Goal: Transaction & Acquisition: Purchase product/service

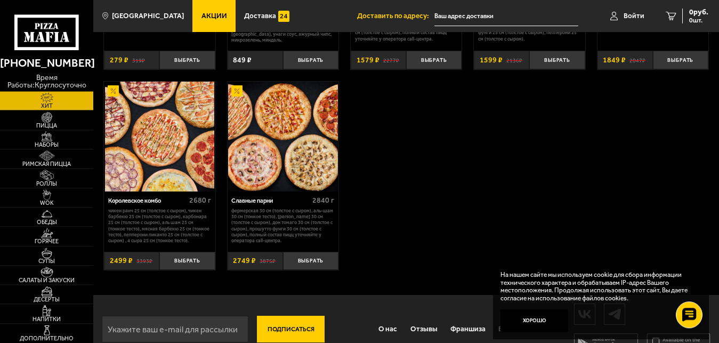
scroll to position [598, 0]
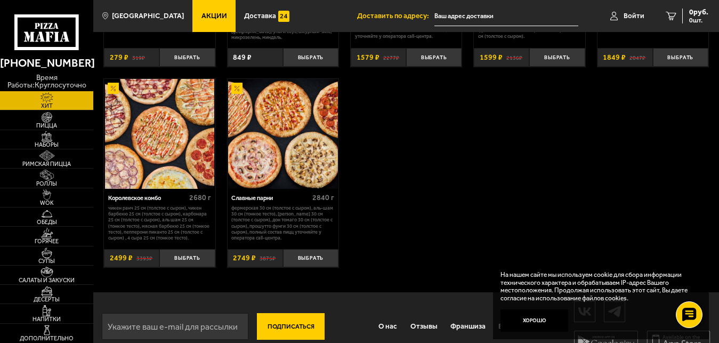
click at [165, 177] on img at bounding box center [160, 134] width 110 height 110
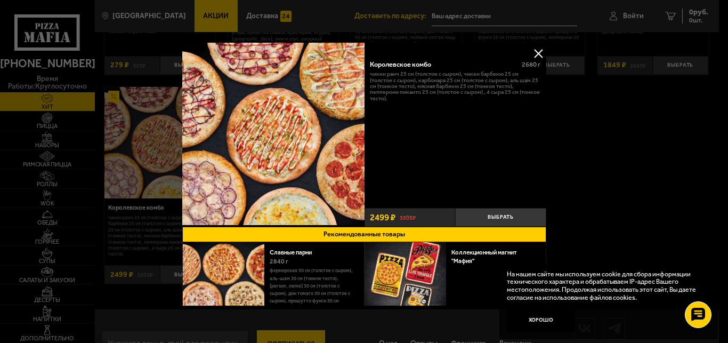
click at [531, 52] on button at bounding box center [539, 53] width 16 height 16
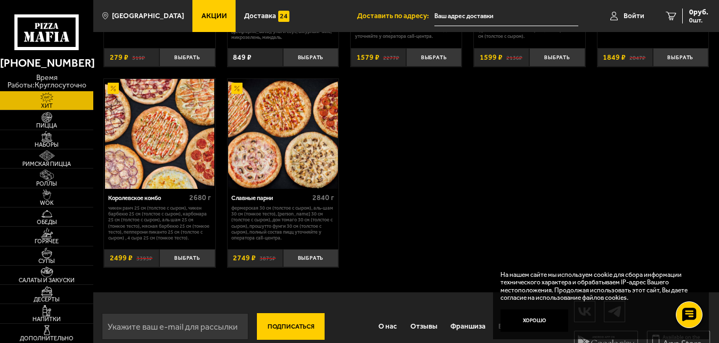
click at [296, 155] on img at bounding box center [283, 134] width 110 height 110
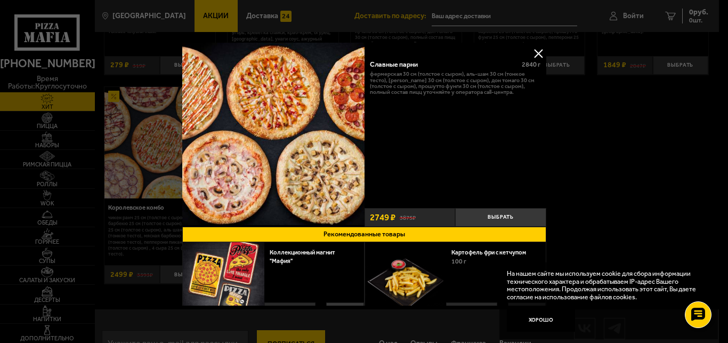
click at [531, 54] on button at bounding box center [539, 53] width 16 height 16
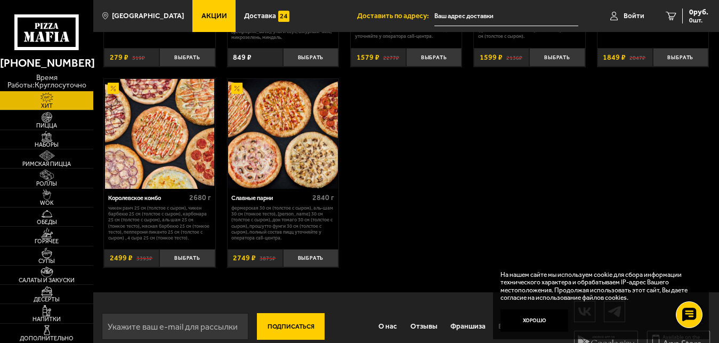
click at [202, 19] on span "Акции" at bounding box center [215, 15] width 26 height 7
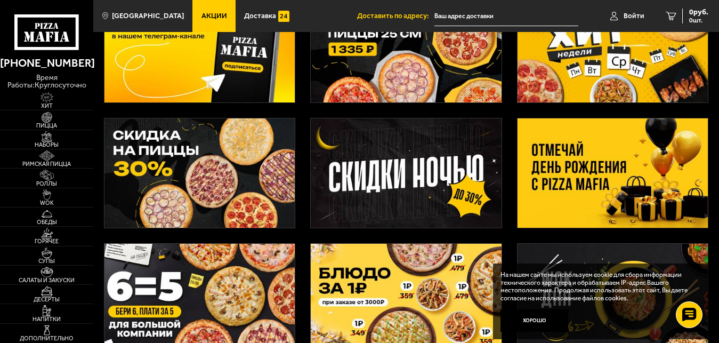
scroll to position [109, 0]
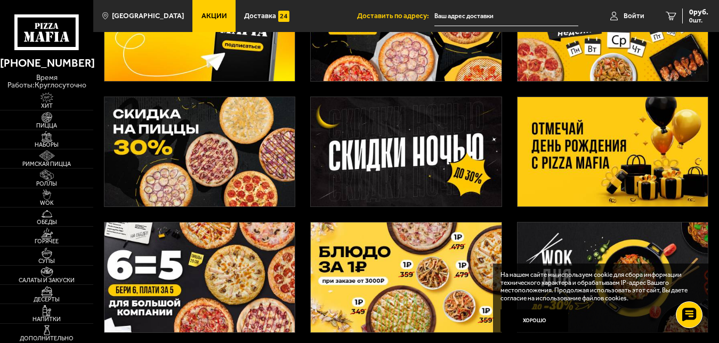
click at [620, 165] on img at bounding box center [613, 151] width 190 height 109
